Goal: Find specific page/section: Find specific page/section

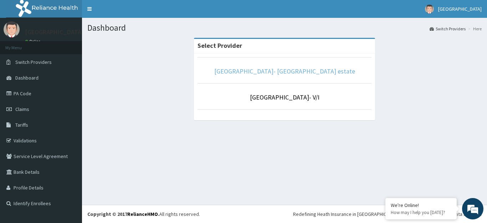
click at [283, 73] on link "[GEOGRAPHIC_DATA]- [GEOGRAPHIC_DATA] estate" at bounding box center [284, 71] width 141 height 8
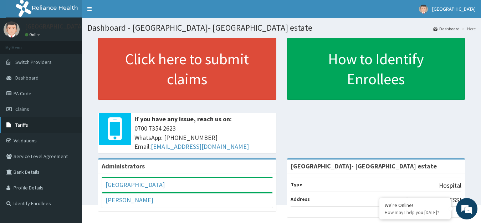
click at [34, 124] on link "Tariffs" at bounding box center [41, 125] width 82 height 16
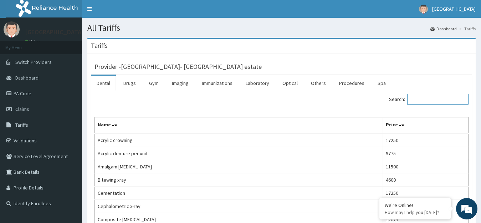
click at [418, 101] on input "Search:" at bounding box center [437, 99] width 61 height 11
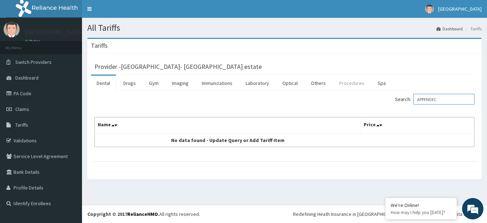
type input "APPENDEC"
click at [350, 85] on link "Procedures" at bounding box center [352, 83] width 37 height 15
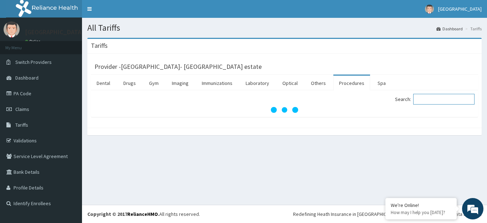
click at [427, 102] on input "Search:" at bounding box center [443, 99] width 61 height 11
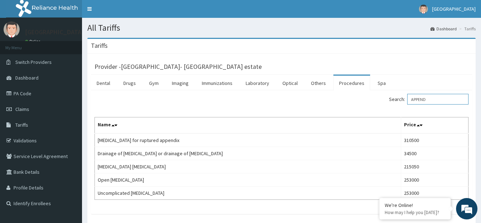
type input "APPEND"
